Goal: Browse casually

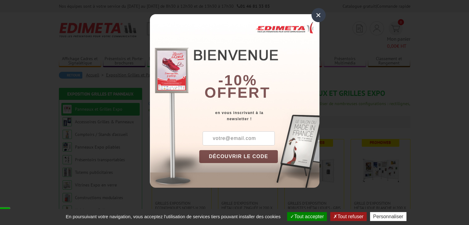
scroll to position [31, 0]
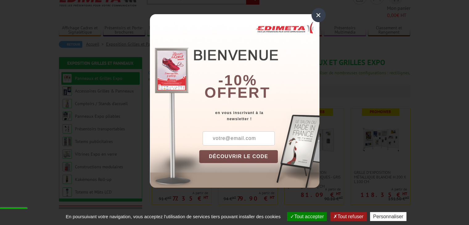
click at [321, 19] on div "×" at bounding box center [318, 15] width 14 height 14
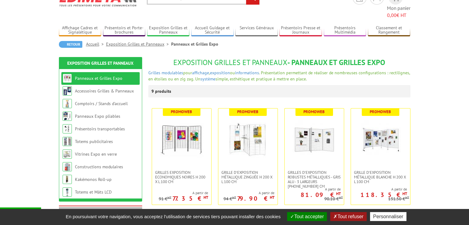
scroll to position [62, 0]
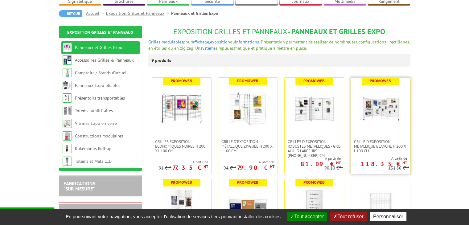
click at [392, 97] on img at bounding box center [380, 108] width 43 height 43
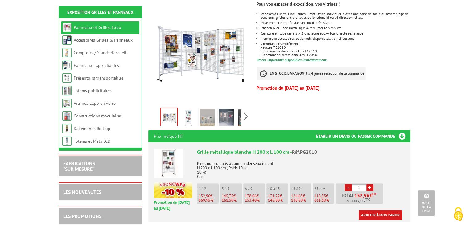
scroll to position [62, 0]
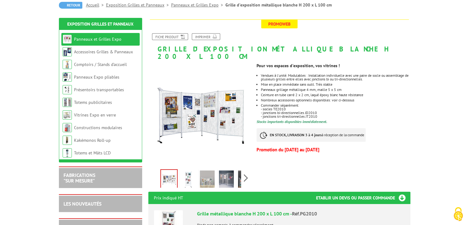
click at [199, 176] on link at bounding box center [206, 180] width 17 height 22
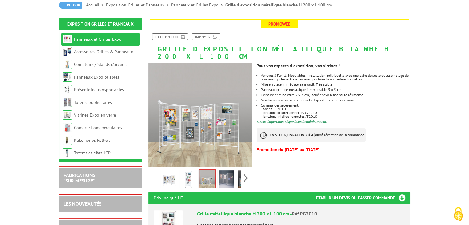
click at [182, 170] on img at bounding box center [188, 179] width 15 height 19
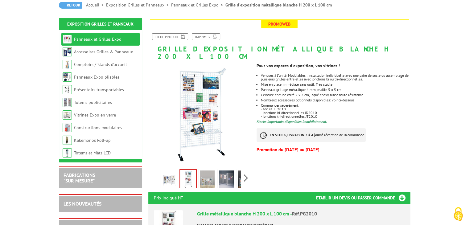
click at [168, 174] on img at bounding box center [168, 179] width 15 height 19
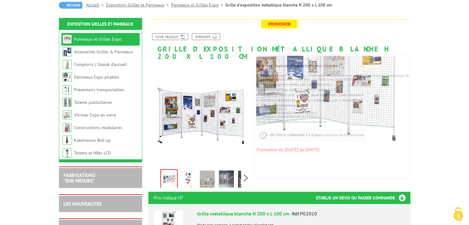
click at [206, 170] on img at bounding box center [207, 179] width 15 height 19
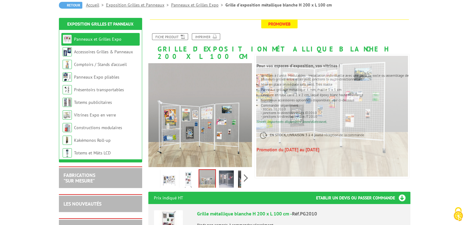
click at [225, 170] on img at bounding box center [226, 179] width 15 height 19
